Goal: Task Accomplishment & Management: Use online tool/utility

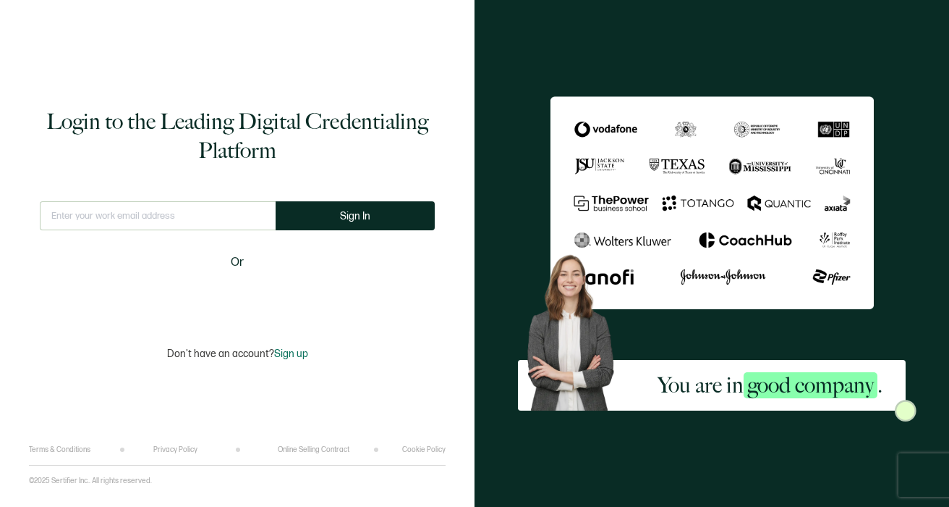
click at [84, 219] on input "text" at bounding box center [158, 215] width 236 height 29
type input "[EMAIL_ADDRESS][DOMAIN_NAME]"
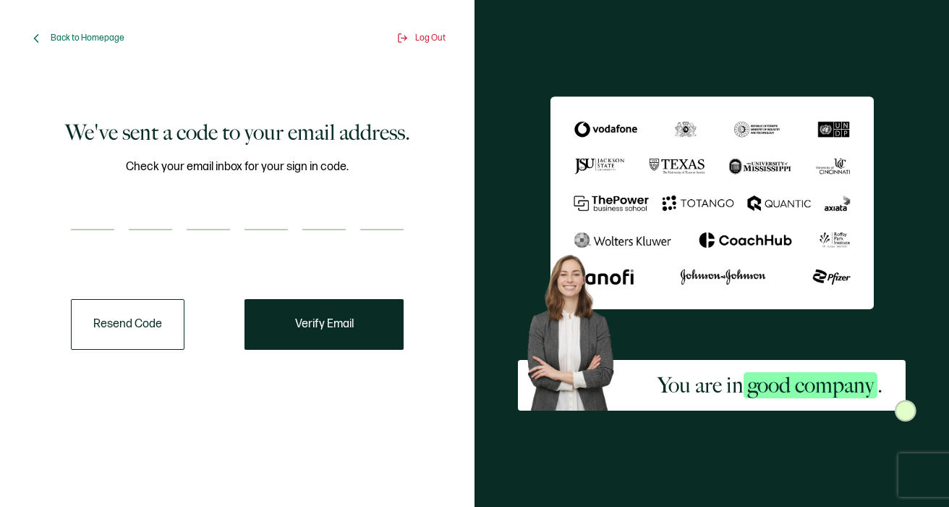
click at [82, 216] on input "number" at bounding box center [92, 215] width 43 height 29
paste input "4"
type input "4"
type input "6"
type input "0"
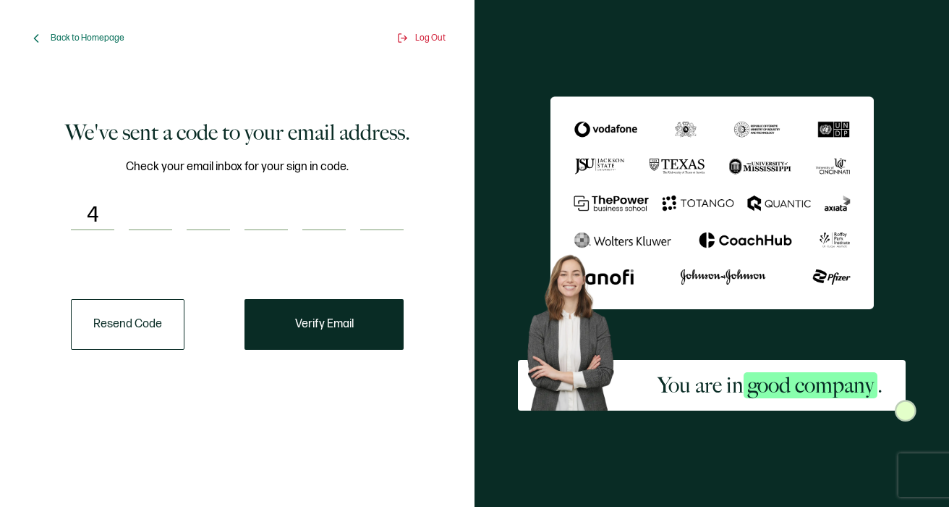
type input "7"
type input "8"
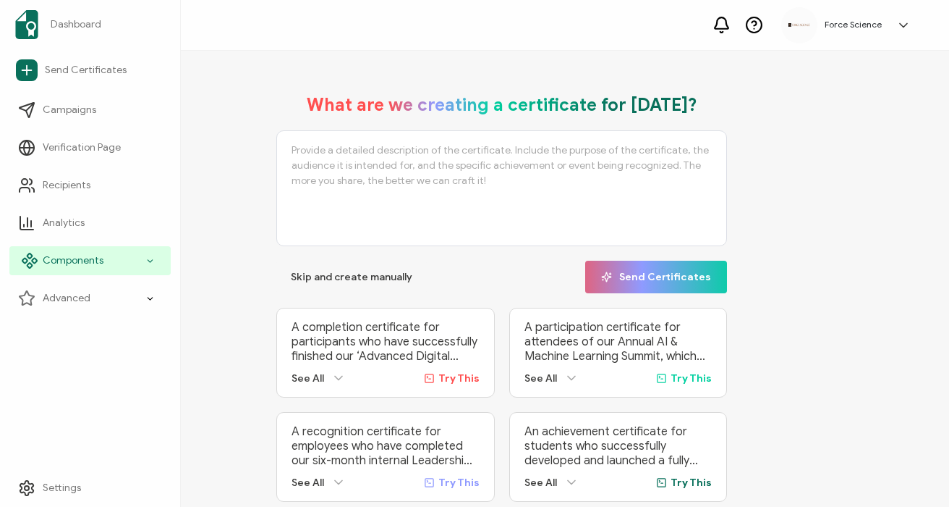
click at [93, 260] on span "Components" at bounding box center [73, 260] width 61 height 14
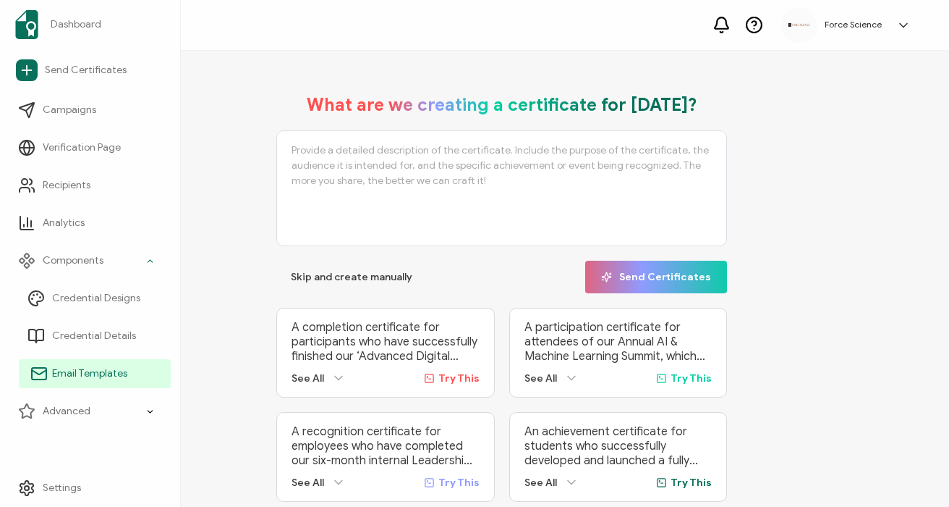
click at [97, 377] on span "Email Templates" at bounding box center [89, 373] width 75 height 14
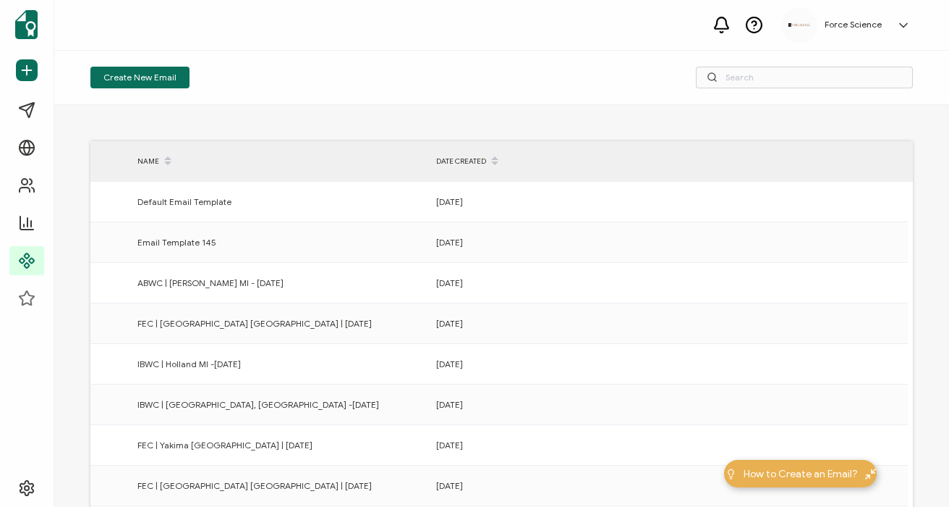
click at [789, 88] on div "Create New Email" at bounding box center [501, 78] width 895 height 54
click at [771, 80] on input "text" at bounding box center [804, 78] width 217 height 22
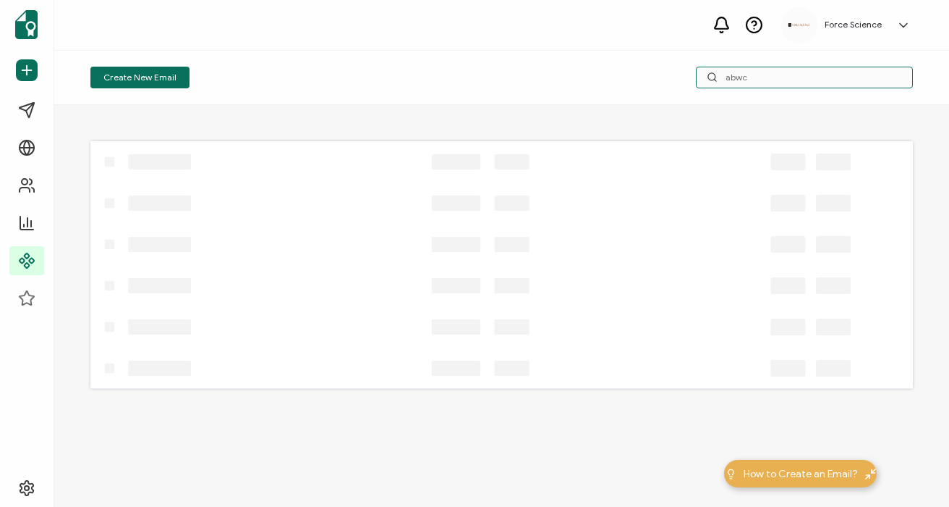
type input "abwc"
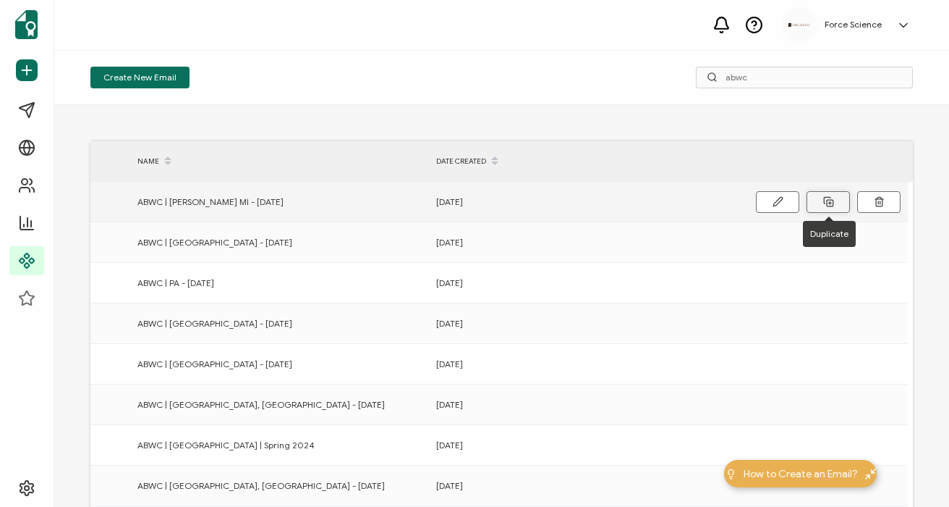
click at [827, 203] on rect at bounding box center [830, 203] width 7 height 7
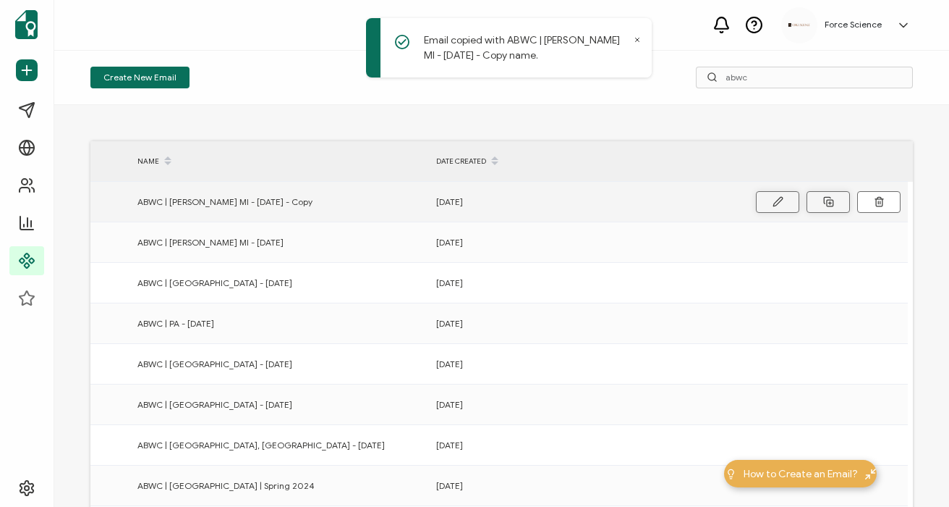
click at [777, 200] on icon at bounding box center [778, 201] width 9 height 9
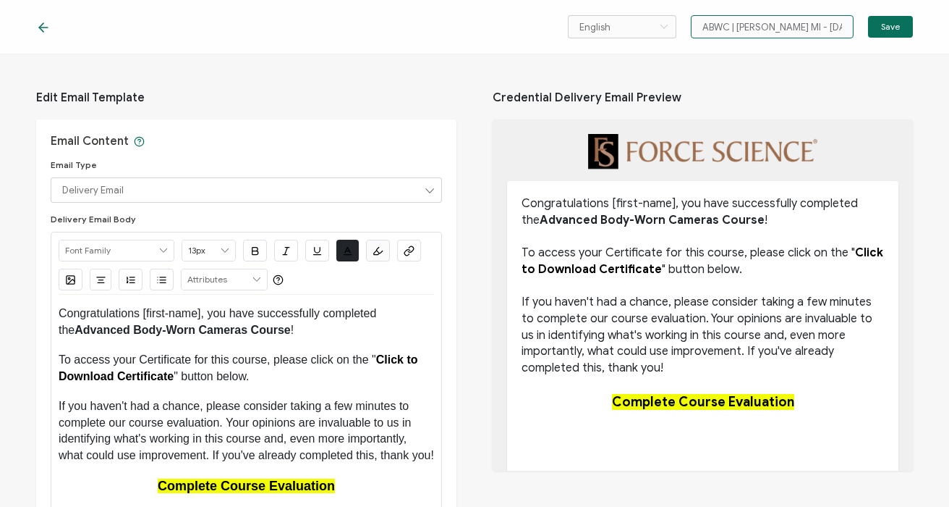
scroll to position [0, 17]
drag, startPoint x: 792, startPoint y: 27, endPoint x: 845, endPoint y: 27, distance: 52.1
click at [845, 27] on input "ABWC | [PERSON_NAME] MI - [DATE] - Copy" at bounding box center [772, 26] width 163 height 23
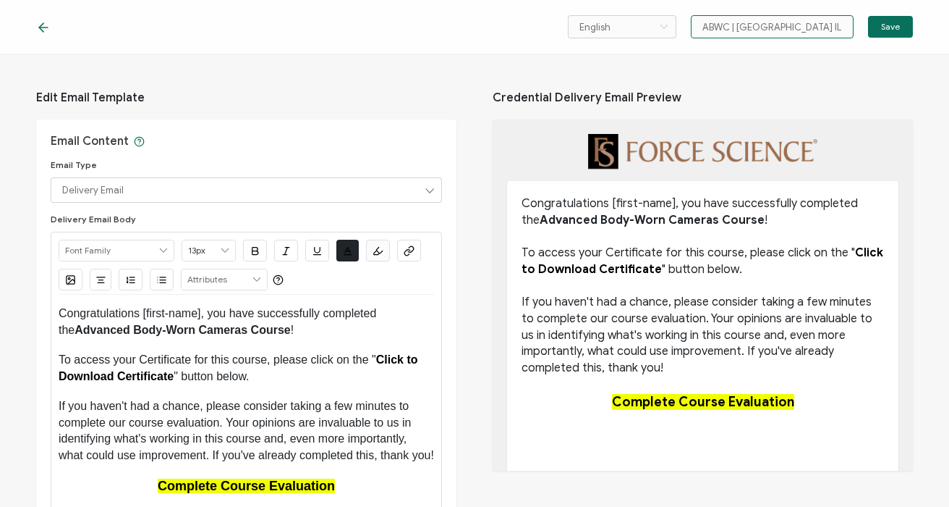
type input "ABWC | [GEOGRAPHIC_DATA] IL Fall 2025"
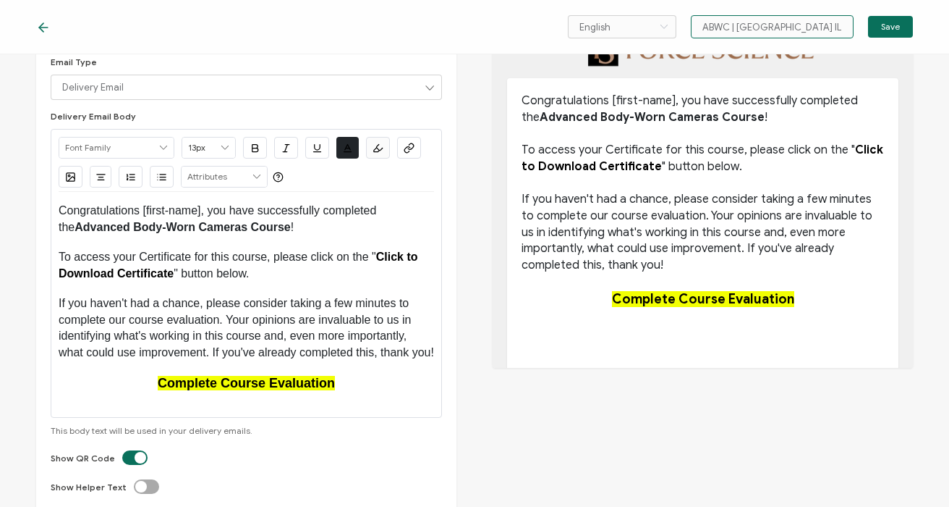
scroll to position [111, 0]
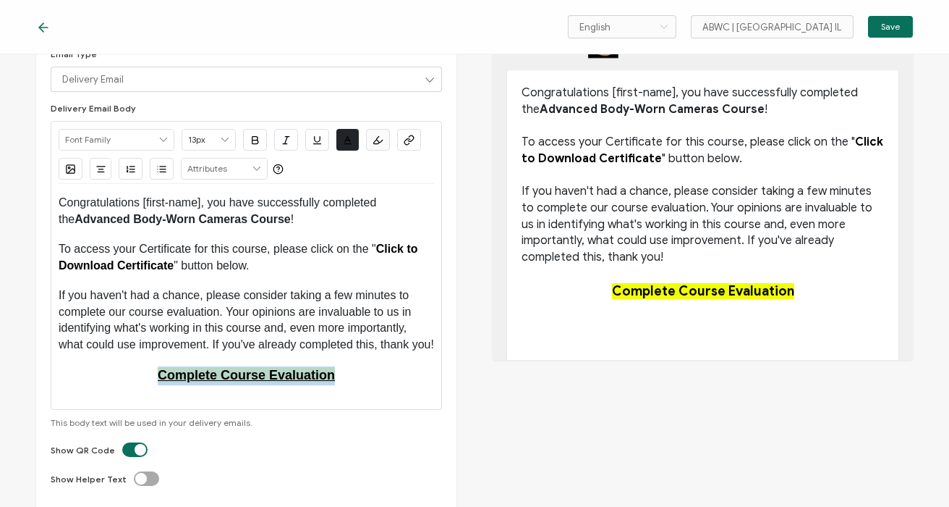
drag, startPoint x: 355, startPoint y: 391, endPoint x: 158, endPoint y: 392, distance: 196.8
click at [158, 385] on p "Complete Course Evaluation" at bounding box center [247, 375] width 376 height 19
type input "18px"
click at [413, 131] on button "button" at bounding box center [409, 140] width 24 height 22
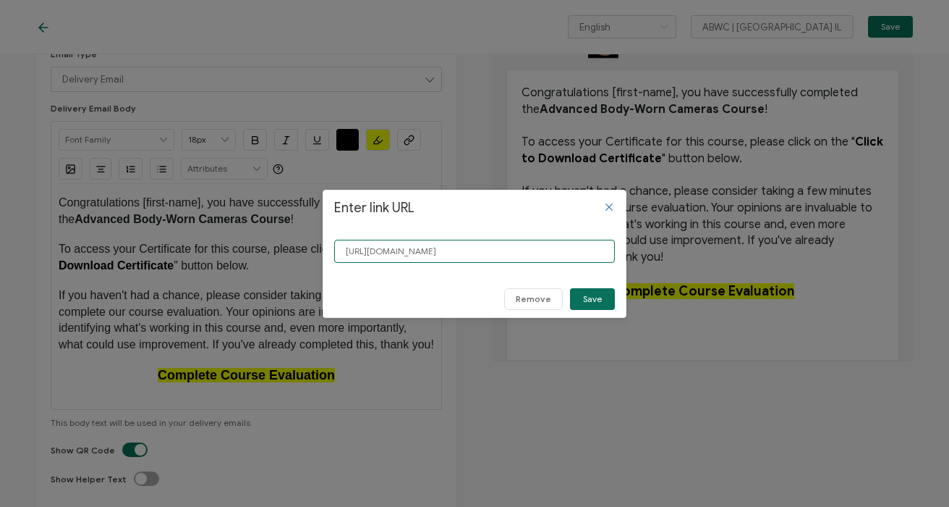
click at [442, 247] on input "[URL][DOMAIN_NAME]" at bounding box center [474, 251] width 281 height 23
paste input "eXDzAb"
type input "[URL][DOMAIN_NAME]"
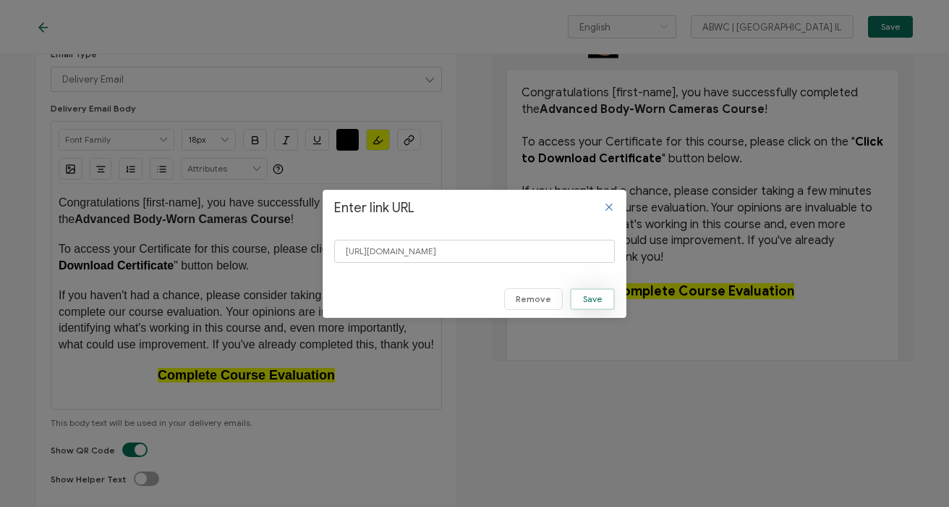
click at [599, 300] on span "Save" at bounding box center [592, 299] width 19 height 9
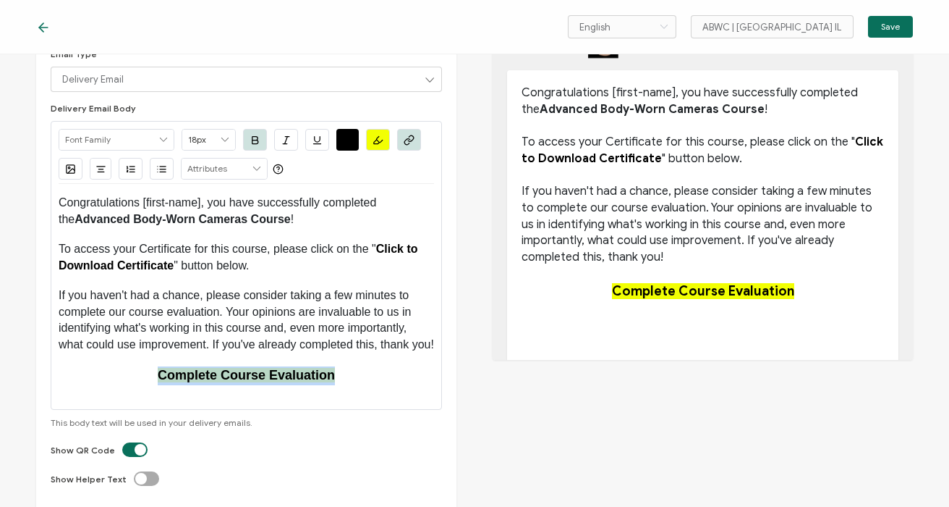
scroll to position [0, 0]
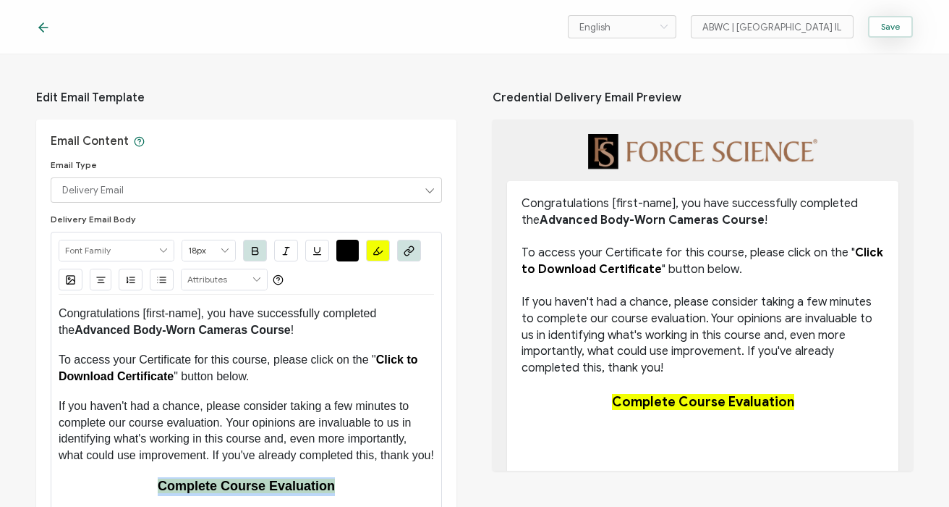
click at [893, 26] on span "Save" at bounding box center [890, 26] width 19 height 9
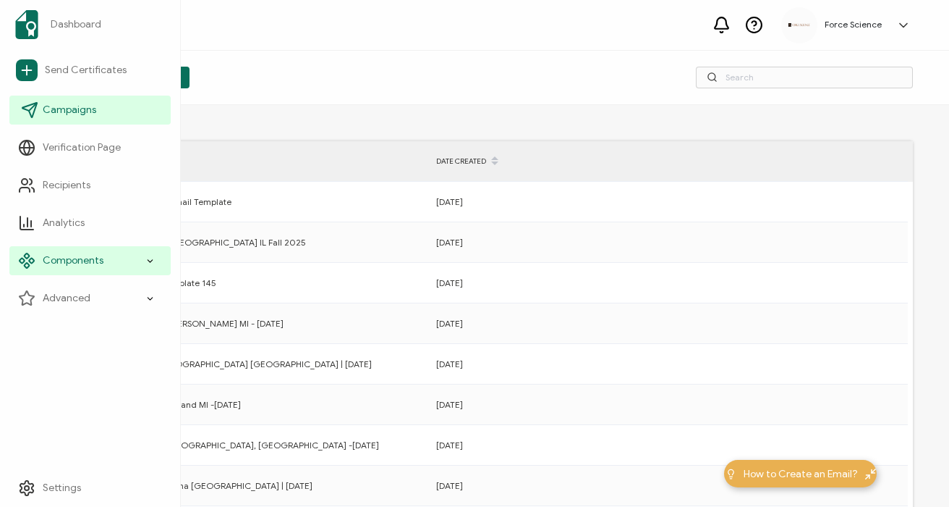
click at [90, 117] on span "Campaigns" at bounding box center [70, 110] width 54 height 14
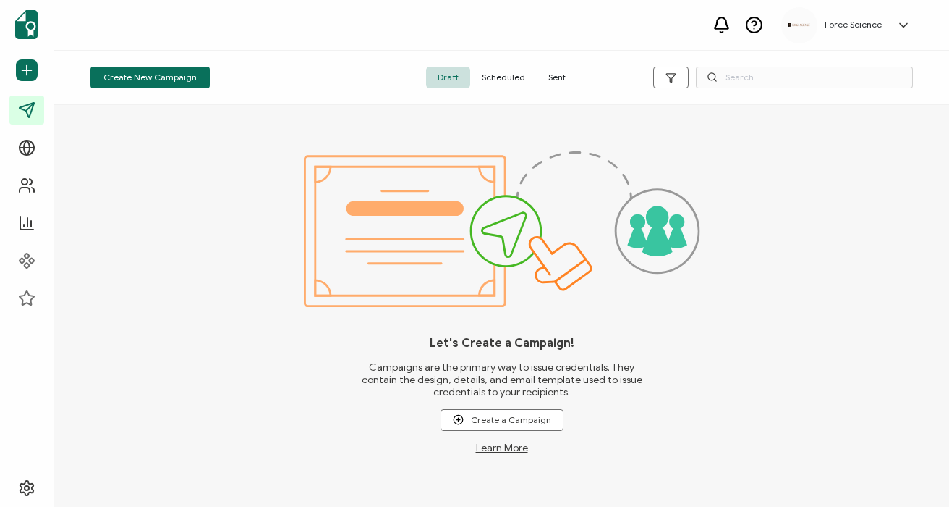
click at [556, 81] on span "Sent" at bounding box center [557, 78] width 41 height 22
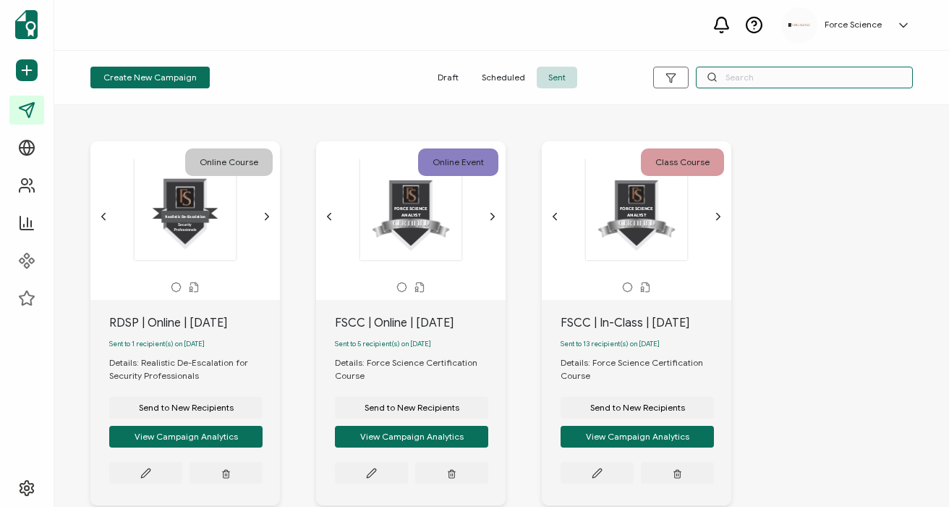
click at [757, 77] on input "text" at bounding box center [804, 78] width 217 height 22
type input "abwc"
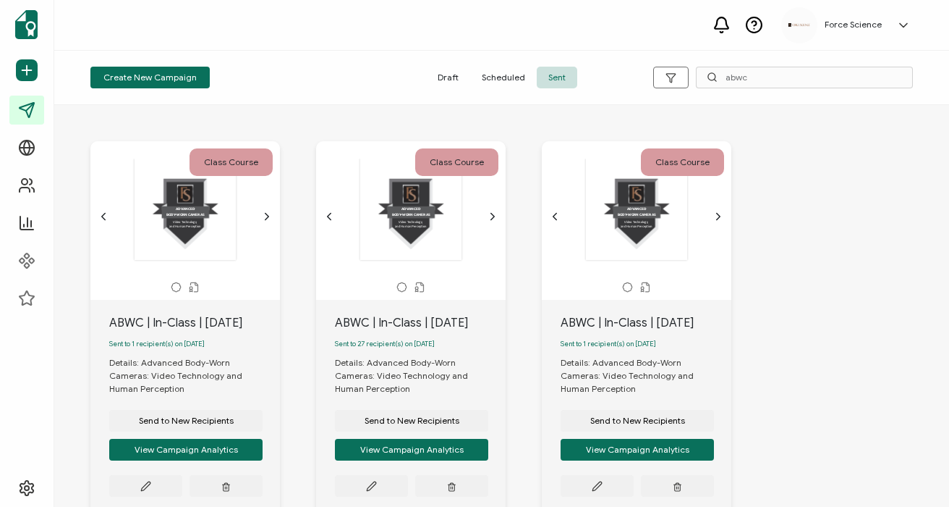
click at [188, 318] on div "ABWC | In-Class | [DATE]" at bounding box center [194, 322] width 171 height 17
copy div "ABWC | In-Class | [DATE]"
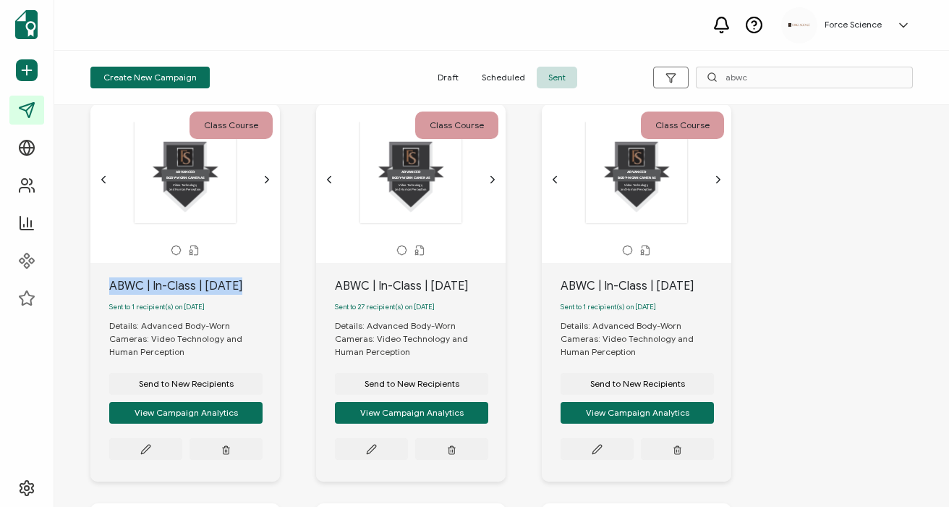
scroll to position [59, 0]
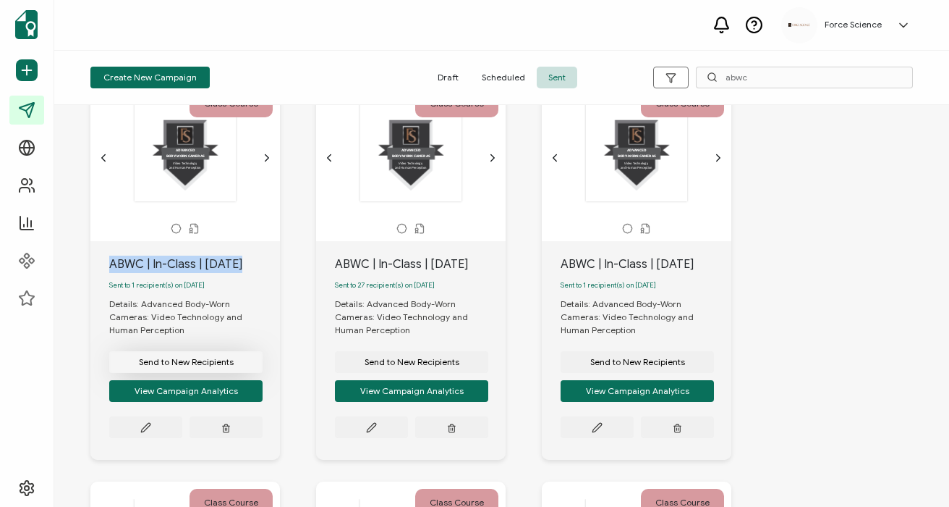
click at [185, 366] on span "Send to New Recipients" at bounding box center [186, 361] width 95 height 9
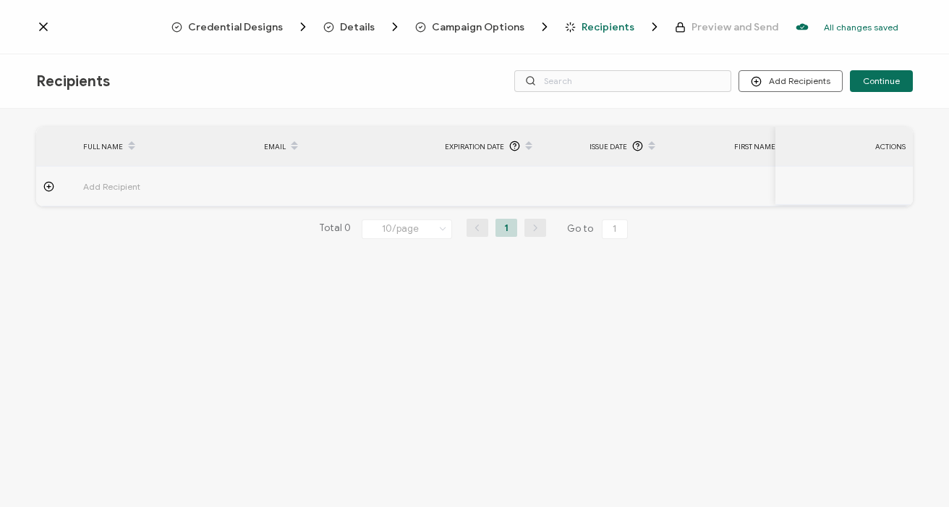
click at [486, 25] on span "Campaign Options" at bounding box center [478, 27] width 93 height 11
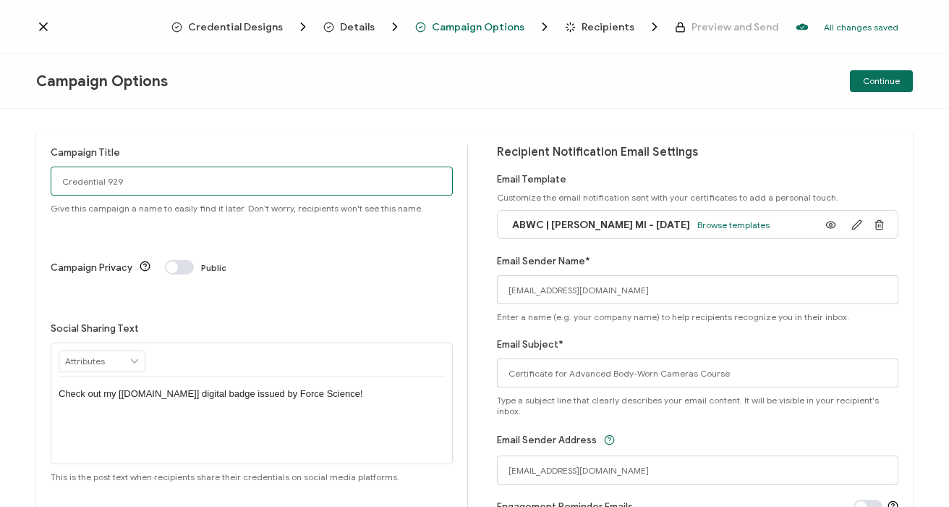
click at [137, 180] on input "Credential 929" at bounding box center [252, 180] width 402 height 29
paste input "ABWC | In-Class | [DATE]"
type input "ABWC | In-Class | [DATE]"
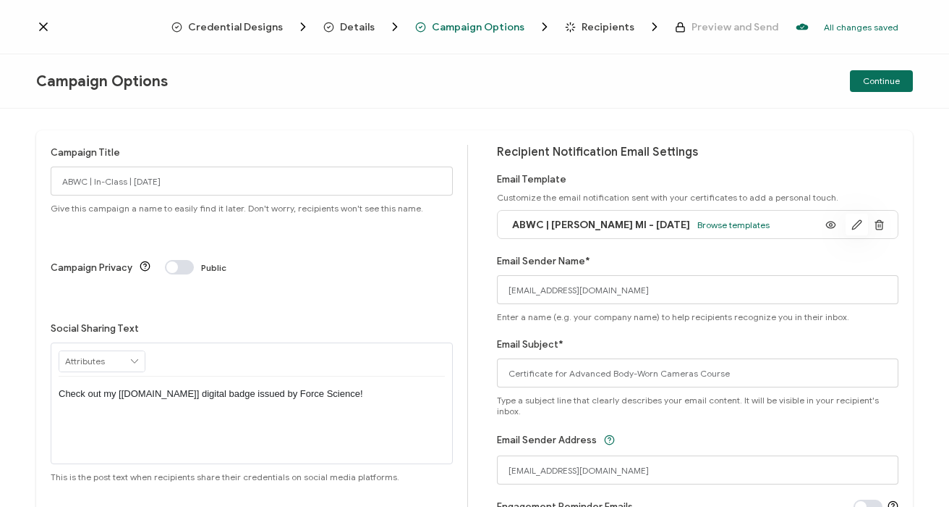
click at [852, 227] on icon "button" at bounding box center [857, 224] width 11 height 11
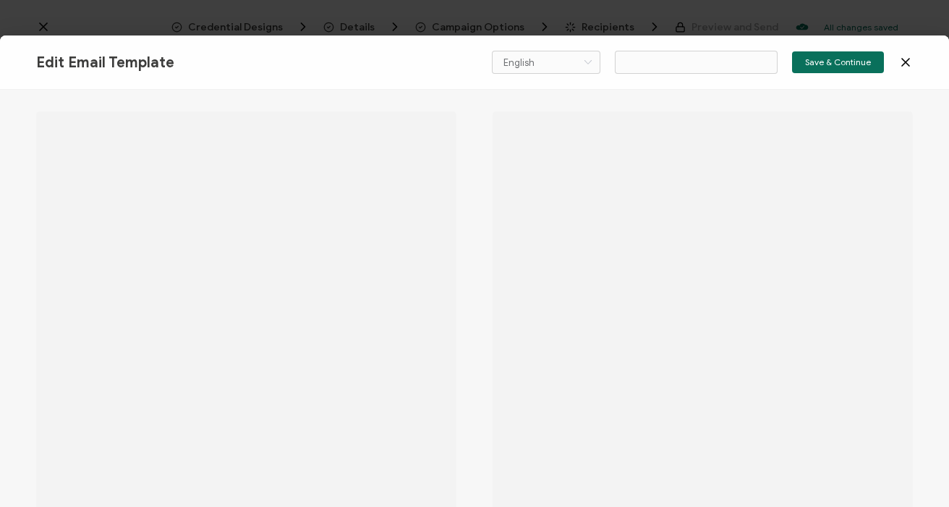
type input "ABWC | [PERSON_NAME] MI - [DATE]"
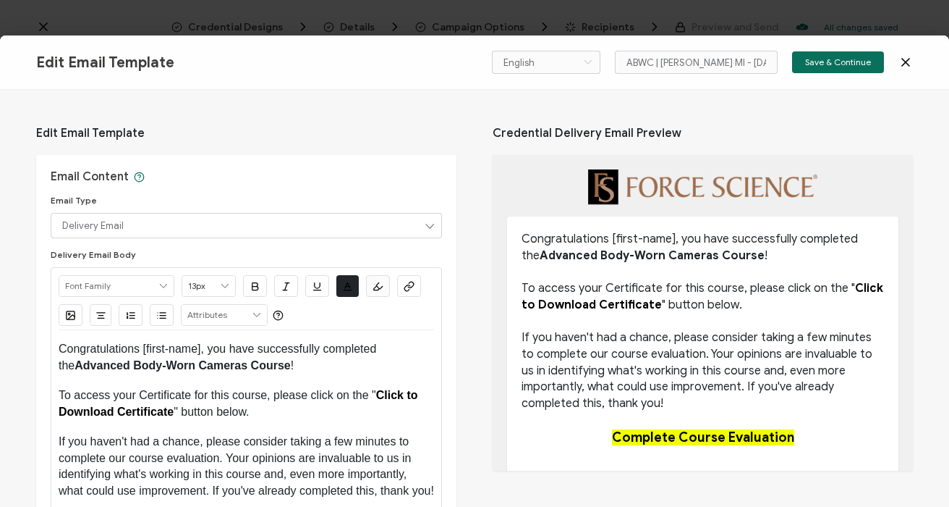
click at [906, 64] on icon at bounding box center [906, 62] width 14 height 14
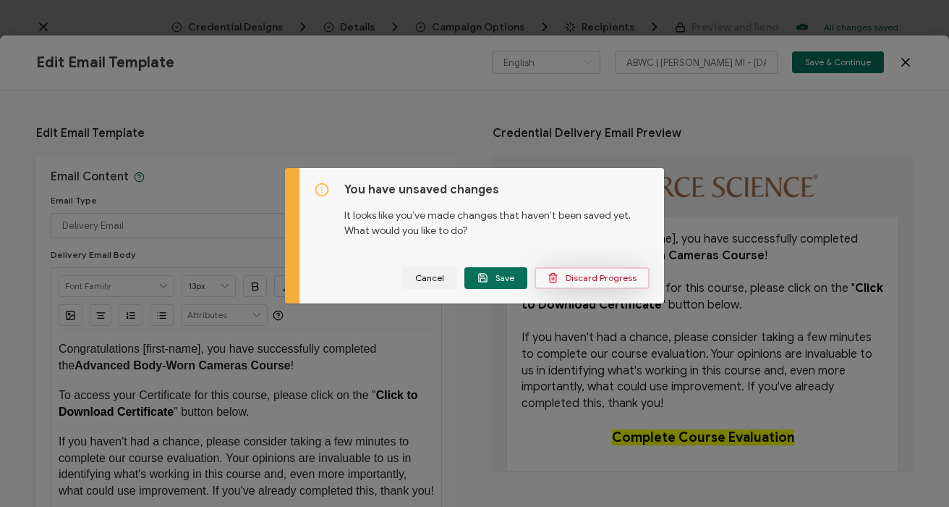
click at [583, 279] on span "Discard Progress" at bounding box center [592, 277] width 89 height 11
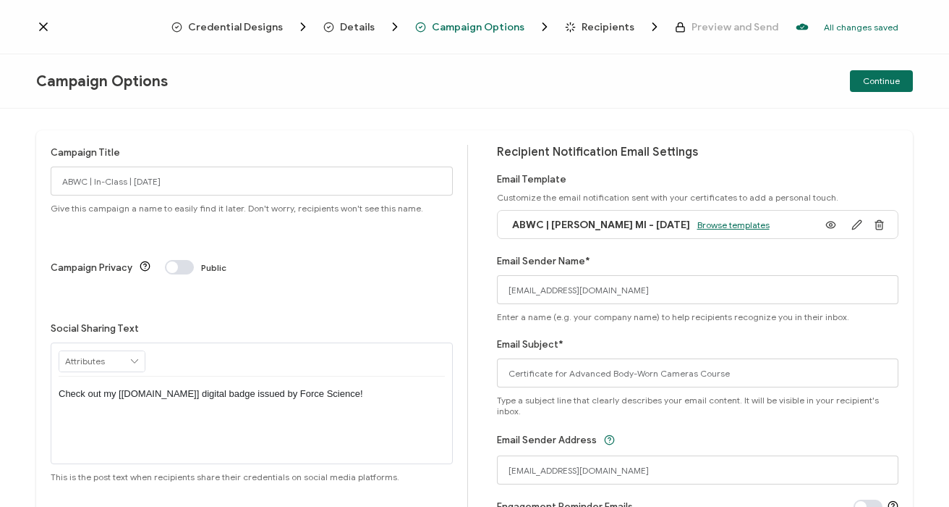
click at [706, 224] on span "Browse templates" at bounding box center [734, 224] width 72 height 11
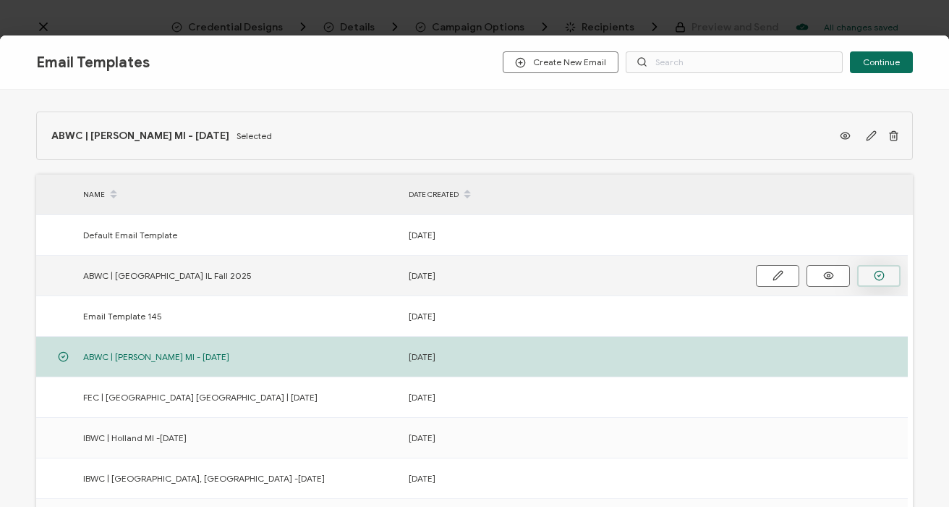
click at [884, 275] on button "button" at bounding box center [879, 276] width 43 height 22
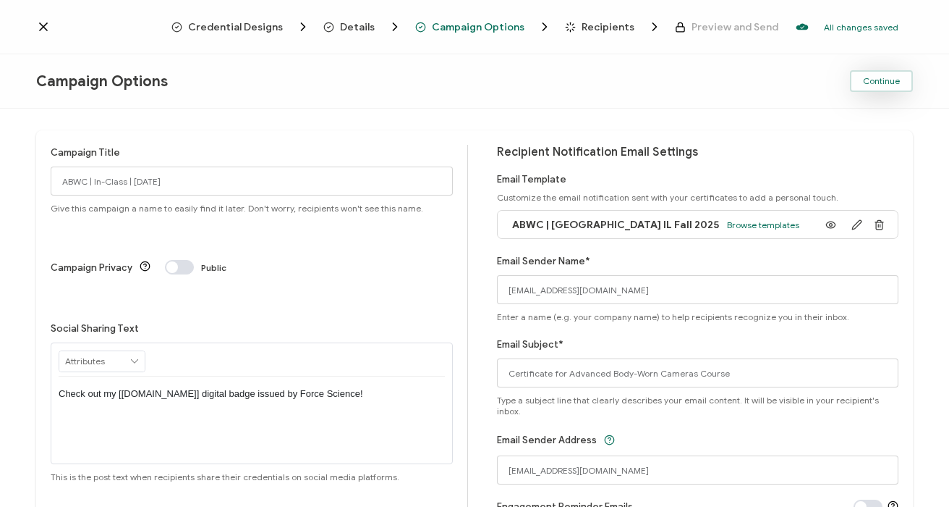
click at [876, 77] on span "Continue" at bounding box center [881, 81] width 37 height 9
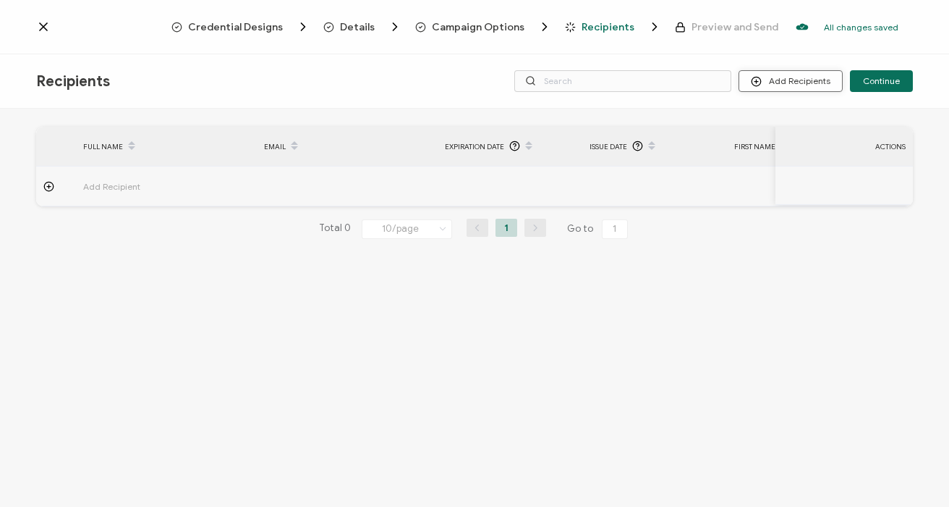
click at [805, 79] on button "Add Recipients" at bounding box center [791, 81] width 104 height 22
click at [794, 114] on li "Upload Recipients" at bounding box center [810, 121] width 135 height 24
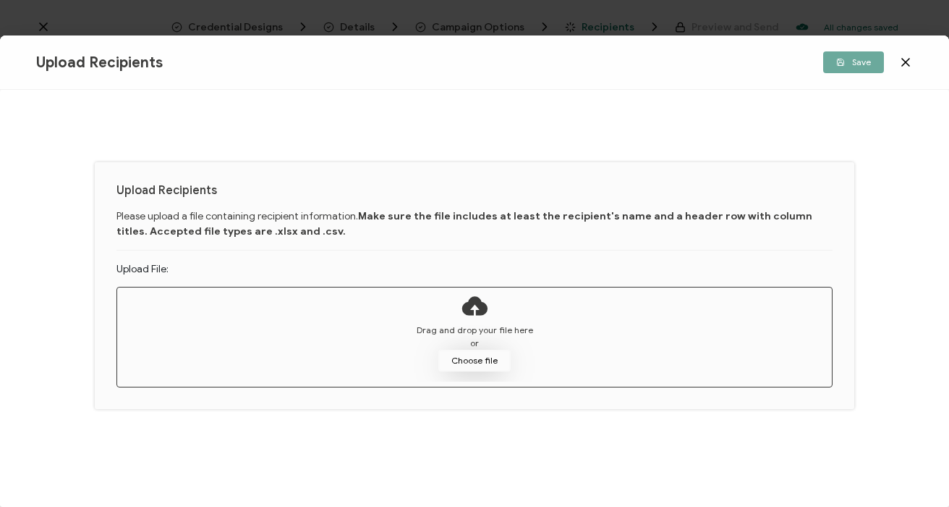
click at [462, 353] on button "Choose file" at bounding box center [475, 361] width 72 height 22
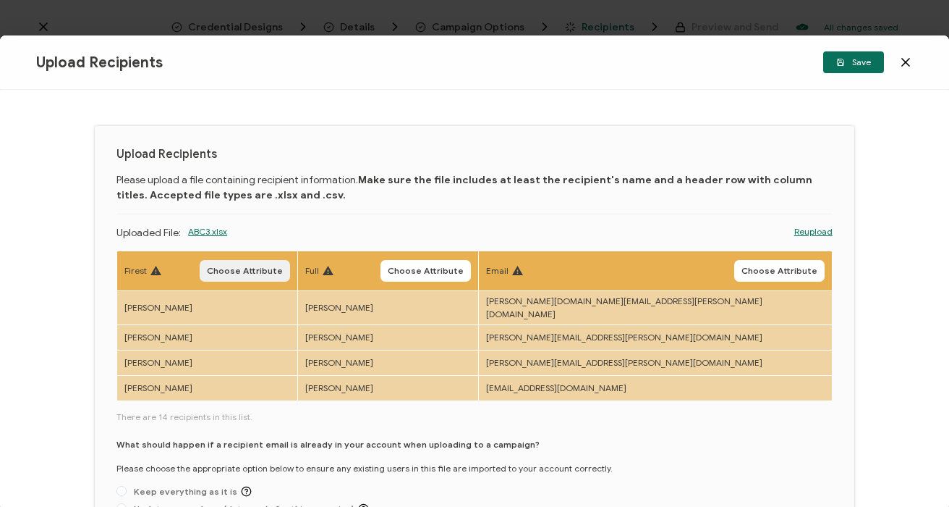
click at [280, 269] on span "Choose Attribute" at bounding box center [245, 270] width 76 height 9
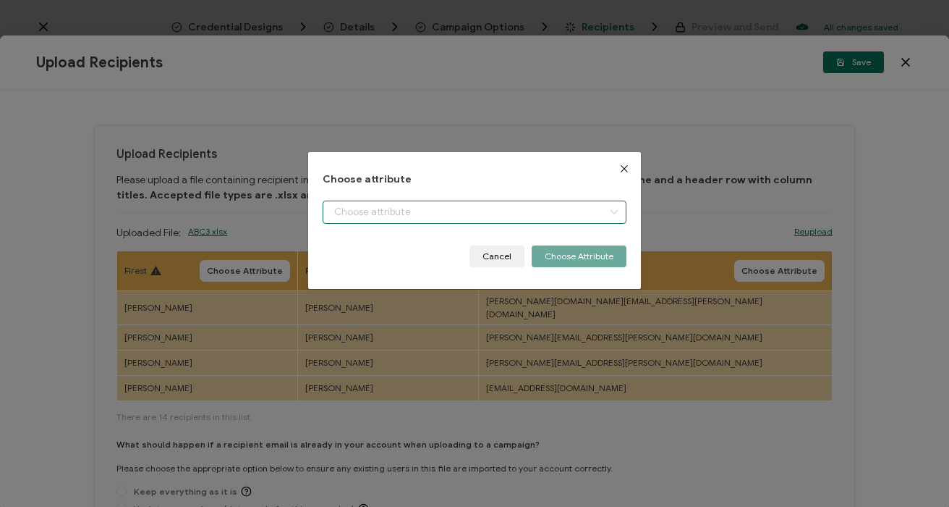
click at [373, 208] on input "dialog" at bounding box center [474, 211] width 303 height 23
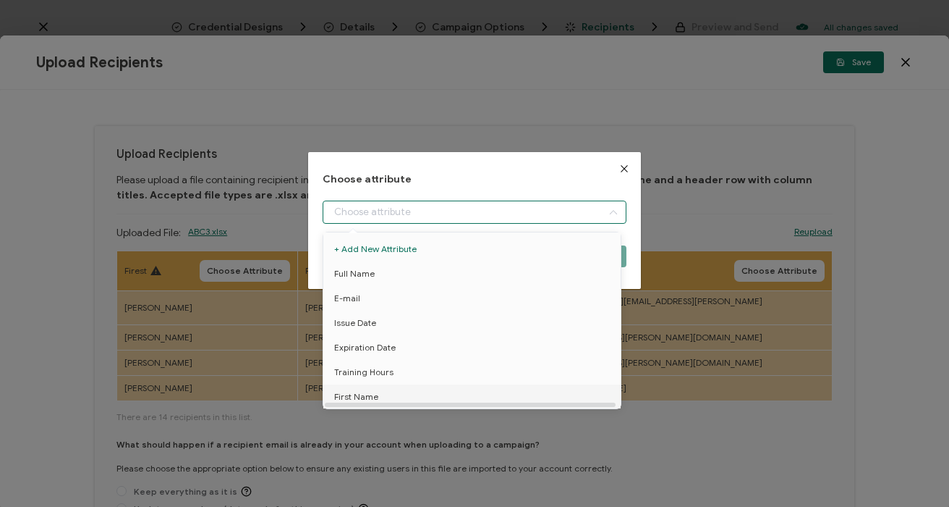
click at [363, 397] on span "First Name" at bounding box center [356, 396] width 44 height 25
type input "First Name"
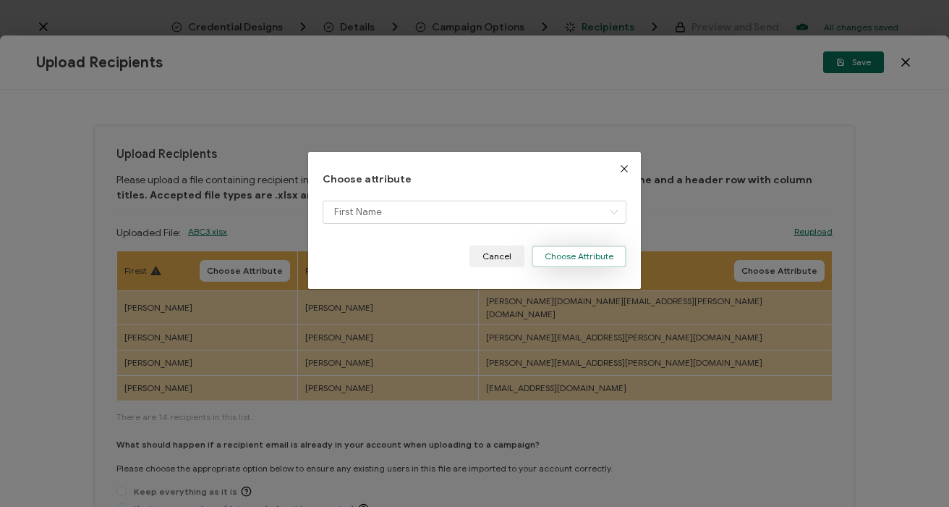
click at [594, 261] on button "Choose Attribute" at bounding box center [579, 256] width 95 height 22
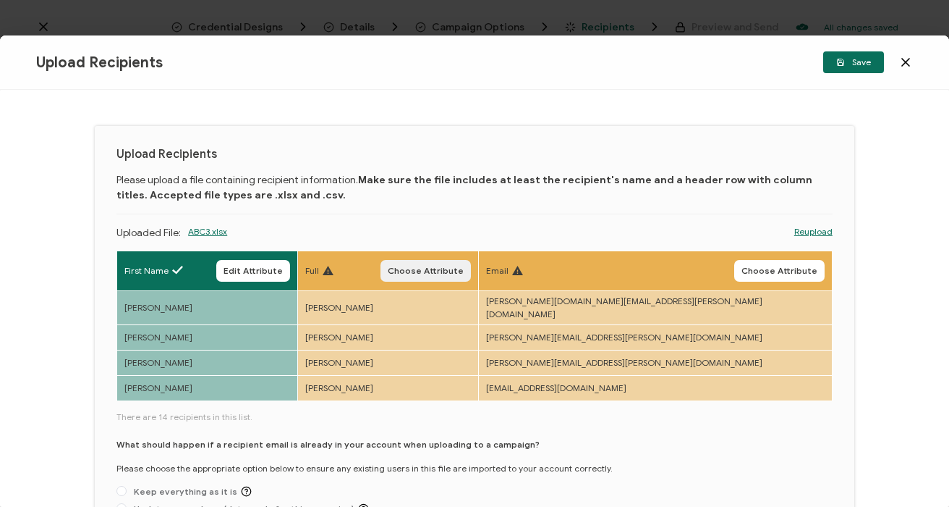
click at [471, 261] on button "Choose Attribute" at bounding box center [426, 271] width 90 height 22
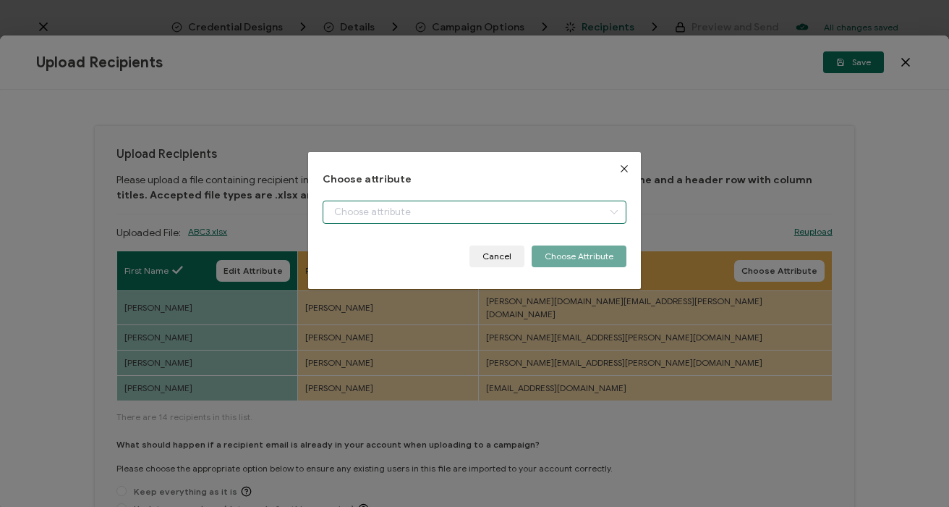
click at [384, 208] on input "dialog" at bounding box center [474, 211] width 303 height 23
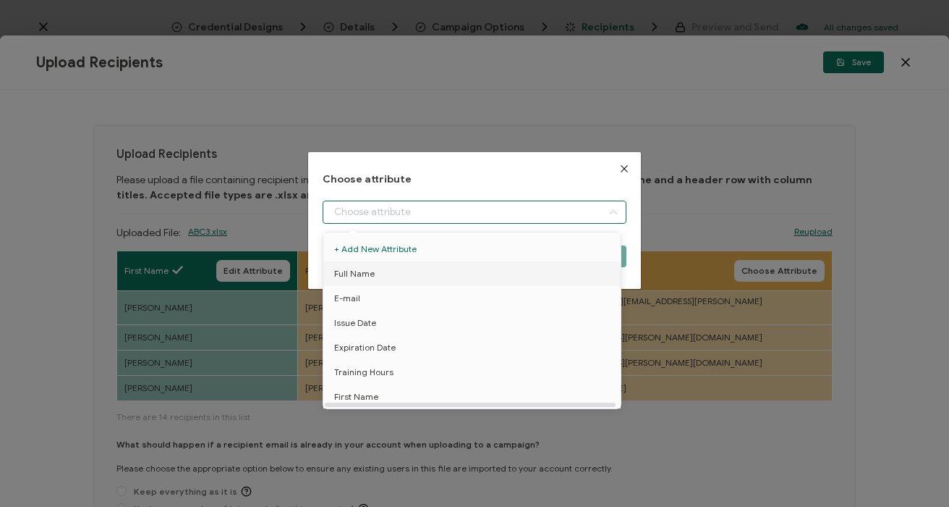
click at [352, 281] on span "Full Name" at bounding box center [354, 273] width 41 height 25
type input "Full Name"
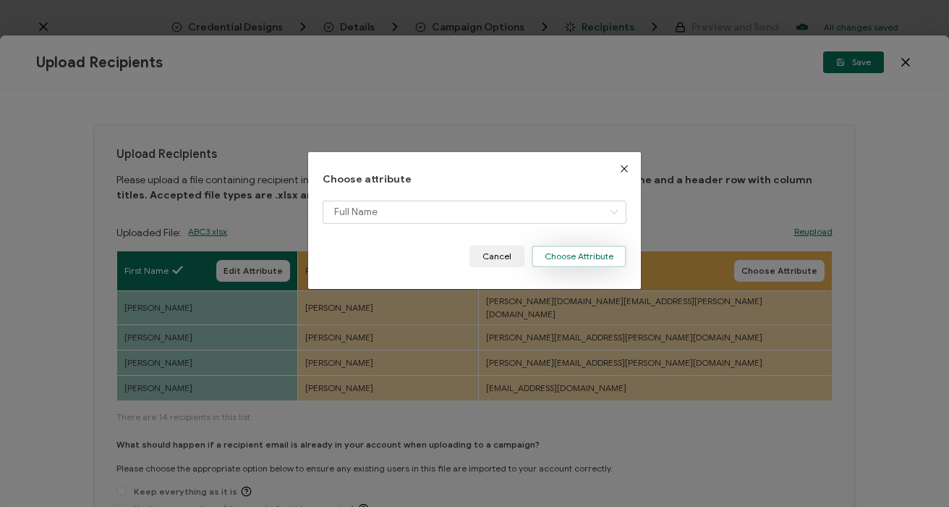
click at [569, 256] on button "Choose Attribute" at bounding box center [579, 256] width 95 height 22
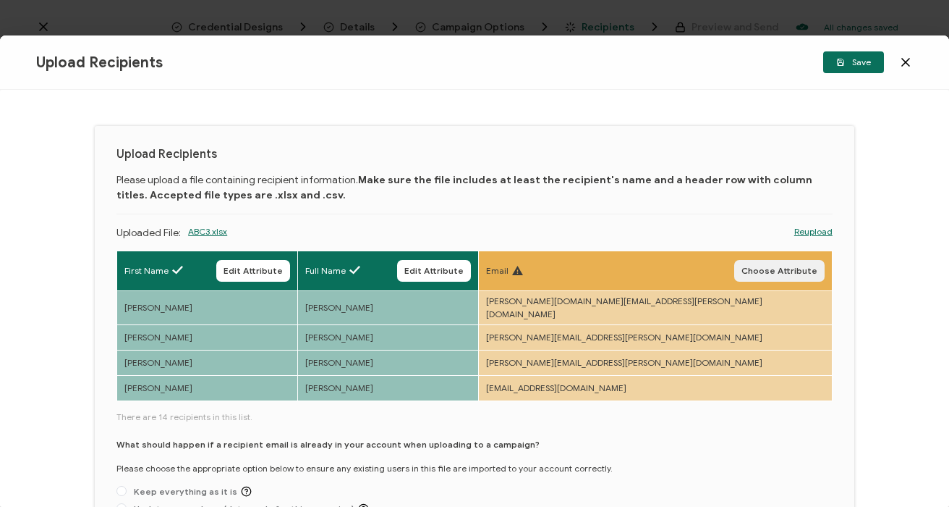
click at [748, 260] on button "Choose Attribute" at bounding box center [780, 271] width 90 height 22
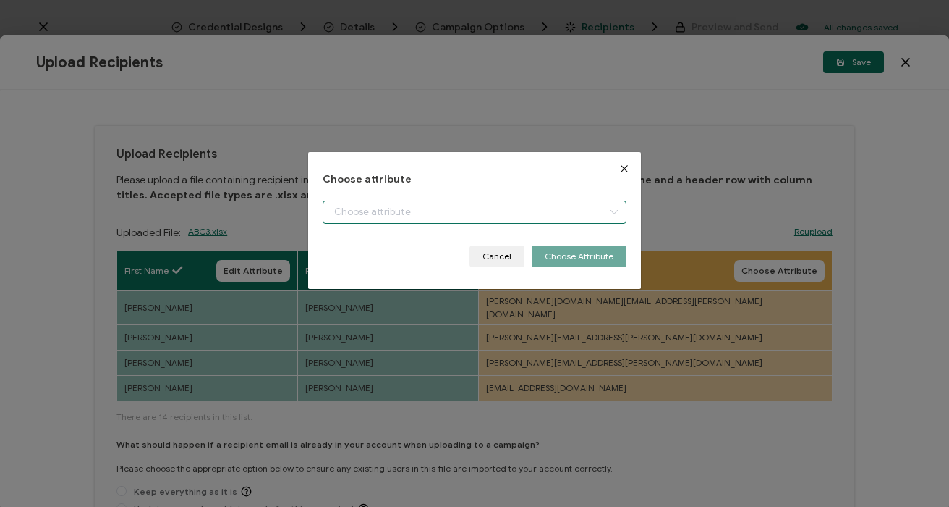
click at [411, 219] on input "dialog" at bounding box center [474, 211] width 303 height 23
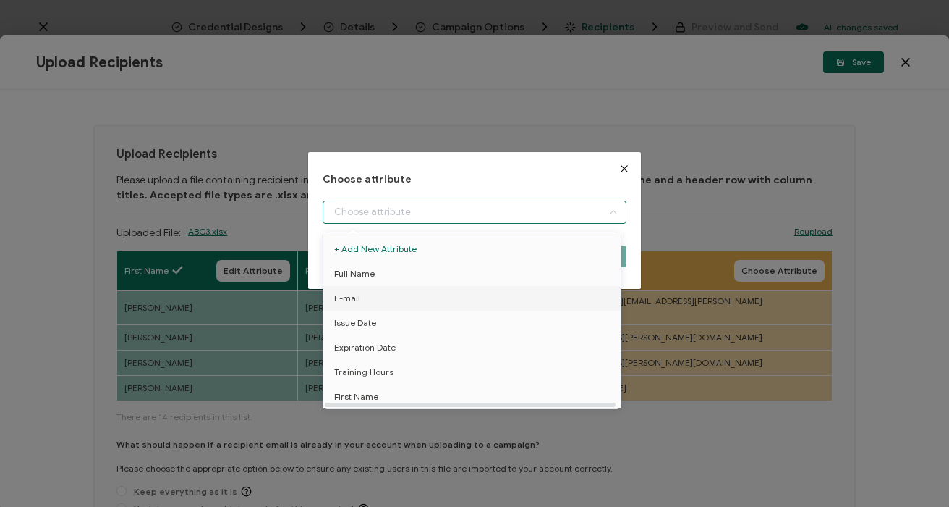
click at [374, 293] on li "E-mail" at bounding box center [475, 298] width 310 height 25
type input "E-mail"
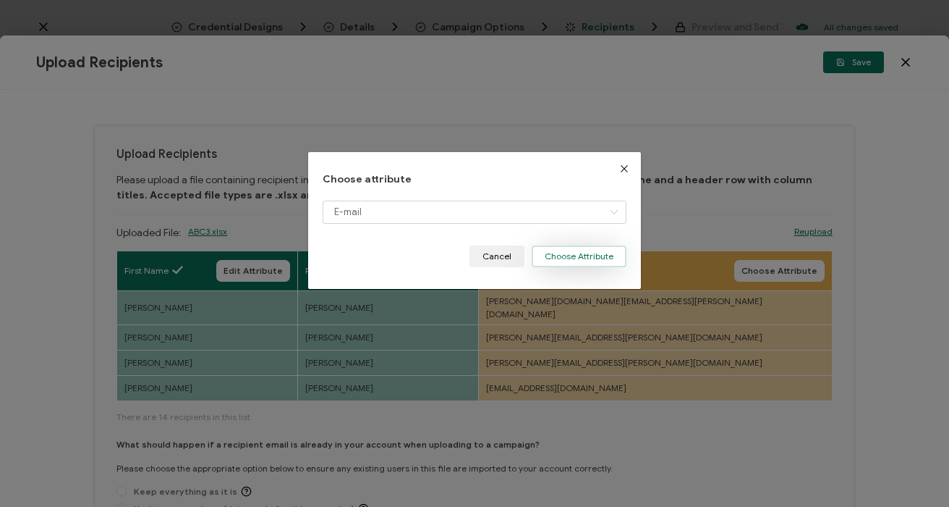
click at [559, 257] on button "Choose Attribute" at bounding box center [579, 256] width 95 height 22
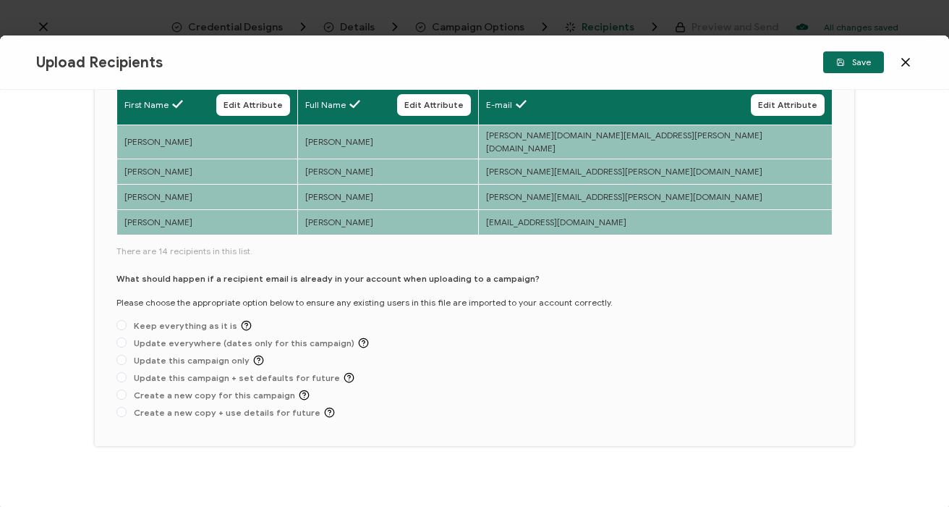
scroll to position [169, 0]
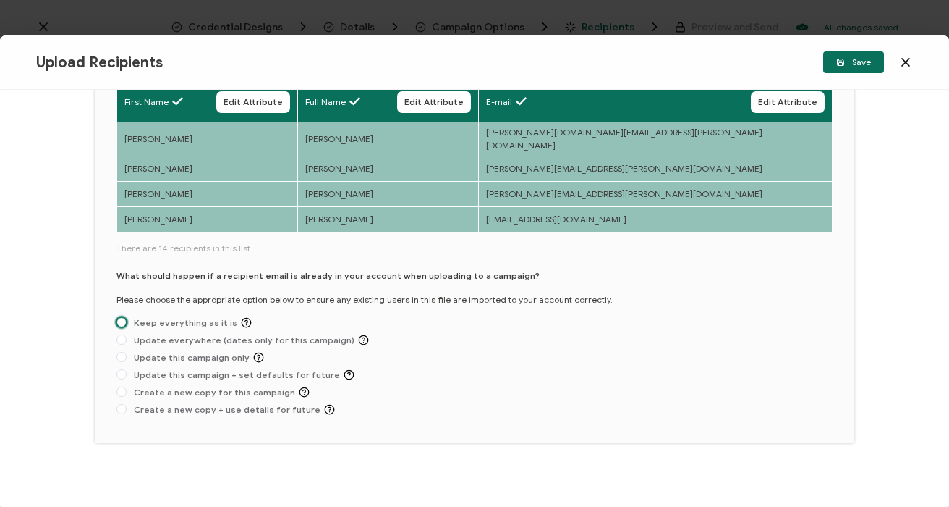
click at [124, 317] on span at bounding box center [122, 323] width 10 height 12
click at [124, 317] on input "Keep everything as it is" at bounding box center [122, 323] width 10 height 12
radio input "true"
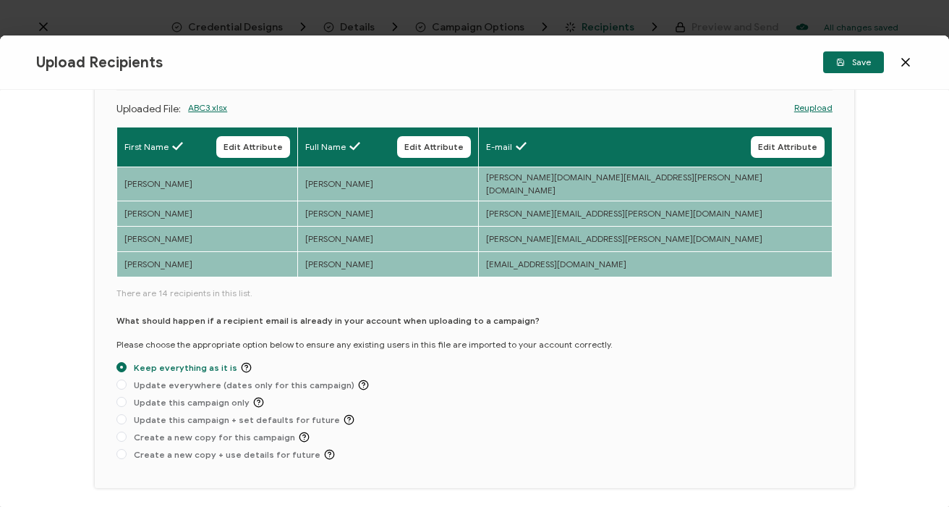
scroll to position [115, 0]
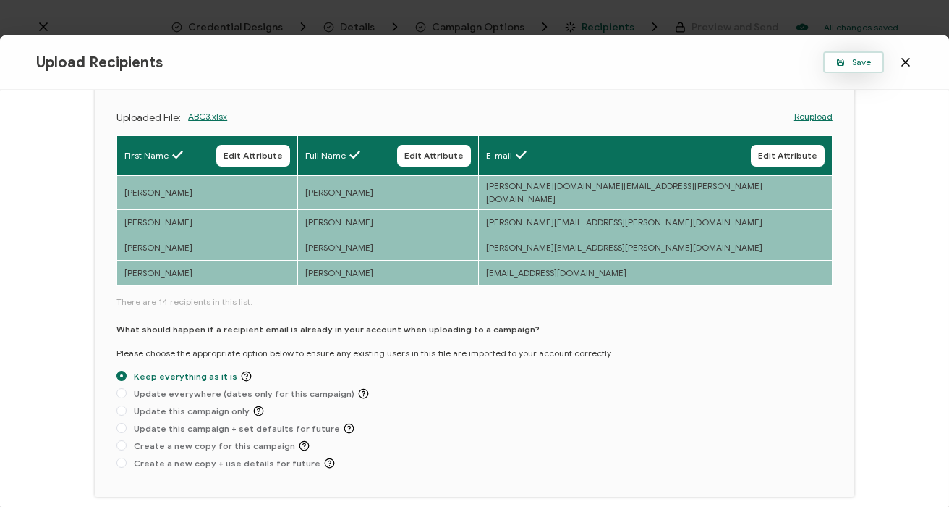
click at [863, 63] on span "Save" at bounding box center [854, 62] width 35 height 9
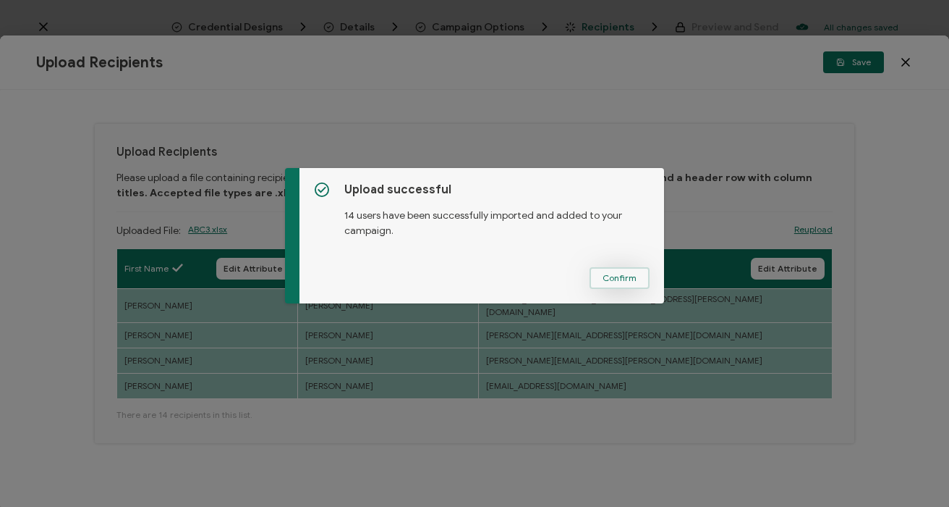
click at [626, 274] on span "Confirm" at bounding box center [620, 278] width 34 height 9
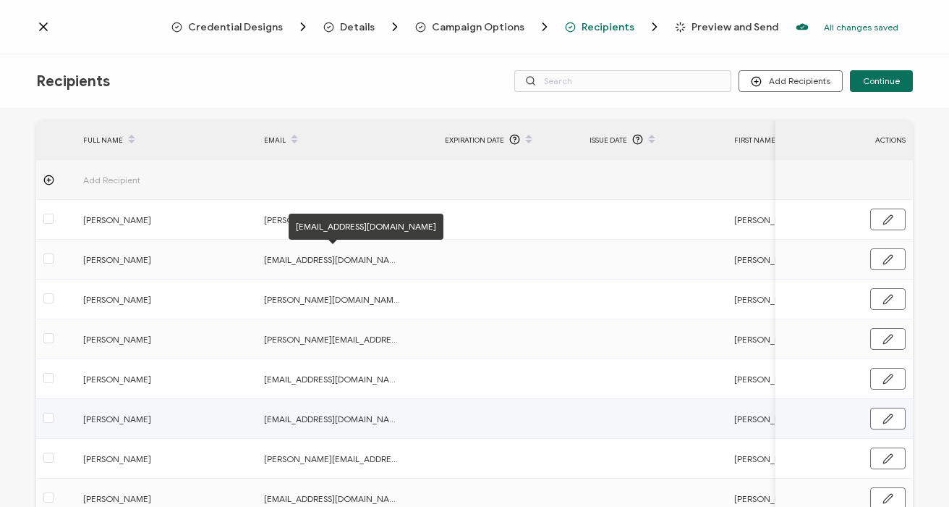
scroll to position [41, 0]
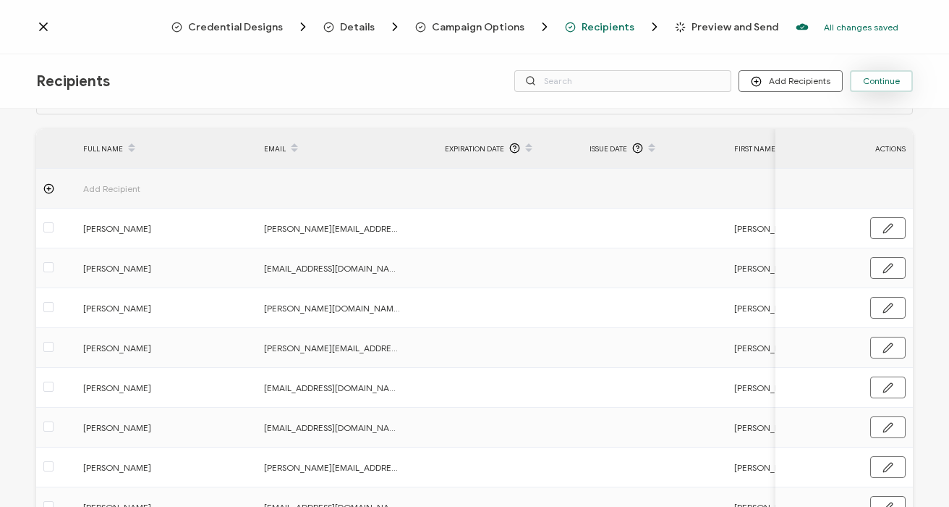
click at [888, 77] on span "Continue" at bounding box center [881, 81] width 37 height 9
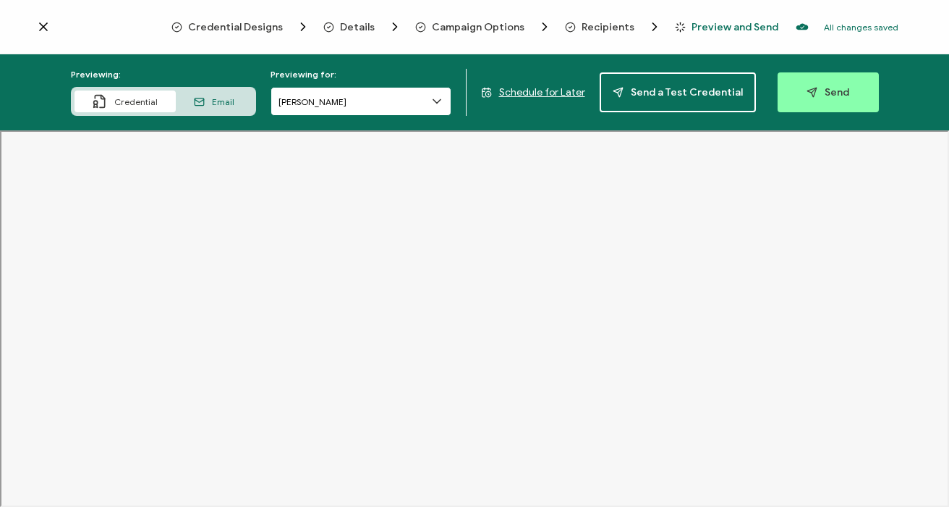
click at [423, 95] on input "[PERSON_NAME]" at bounding box center [361, 101] width 181 height 29
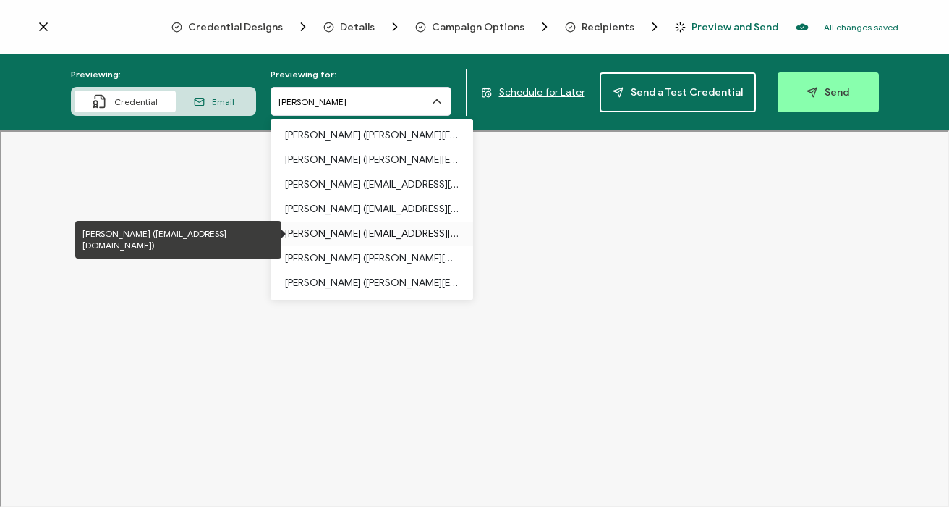
click at [342, 234] on p "[PERSON_NAME] ([EMAIL_ADDRESS][DOMAIN_NAME])" at bounding box center [372, 233] width 174 height 25
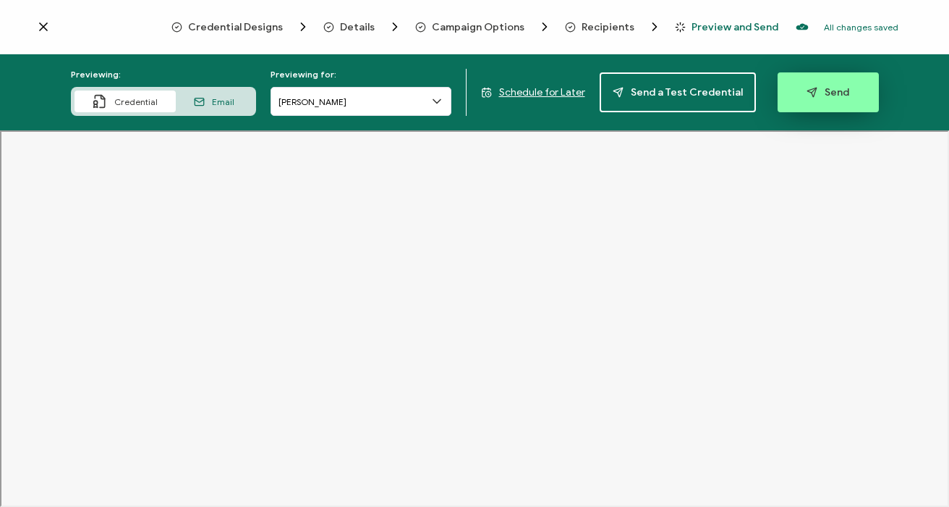
click at [826, 106] on button "Send" at bounding box center [828, 92] width 101 height 40
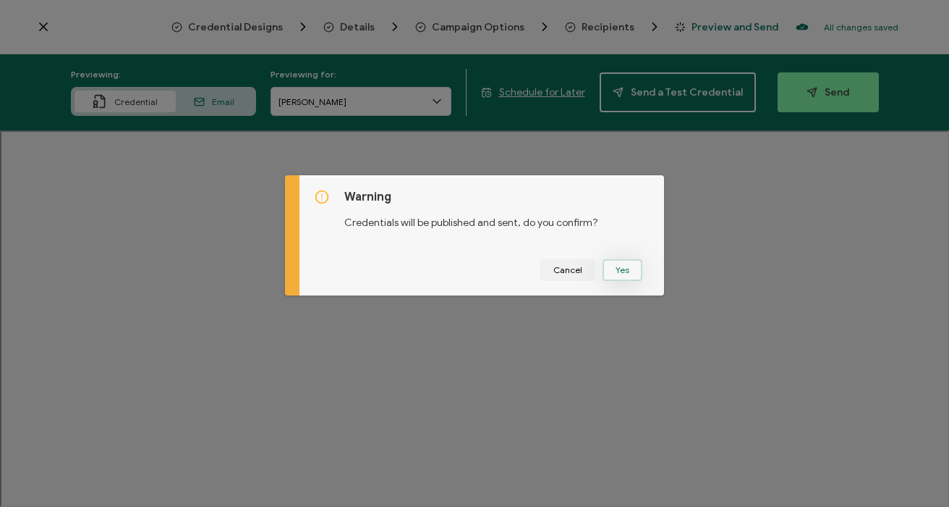
click at [629, 266] on button "Yes" at bounding box center [623, 270] width 40 height 22
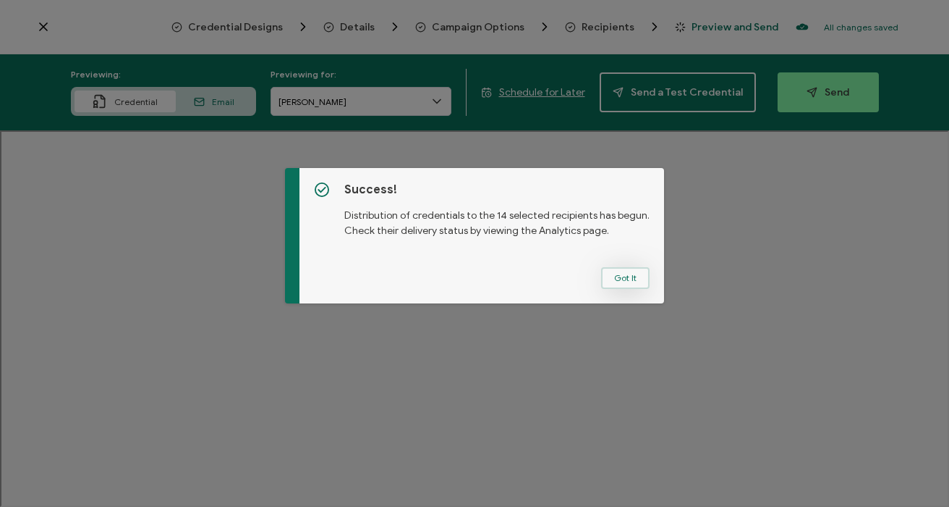
click at [604, 279] on button "Got It" at bounding box center [625, 278] width 48 height 22
